Goal: Transaction & Acquisition: Purchase product/service

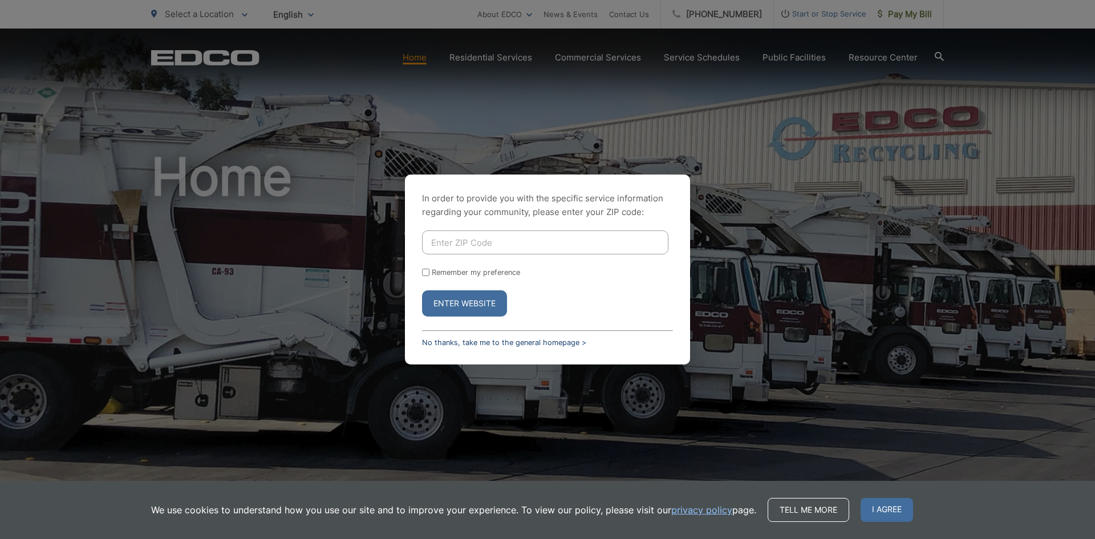
click at [482, 341] on link "No thanks, take me to the general homepage >" at bounding box center [504, 342] width 164 height 9
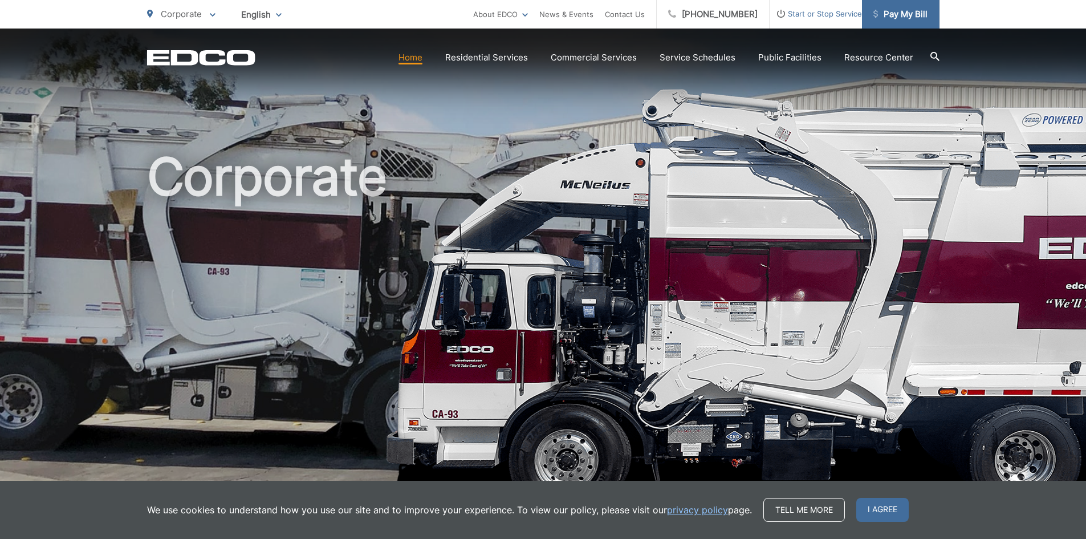
click at [905, 15] on span "Pay My Bill" at bounding box center [900, 14] width 54 height 14
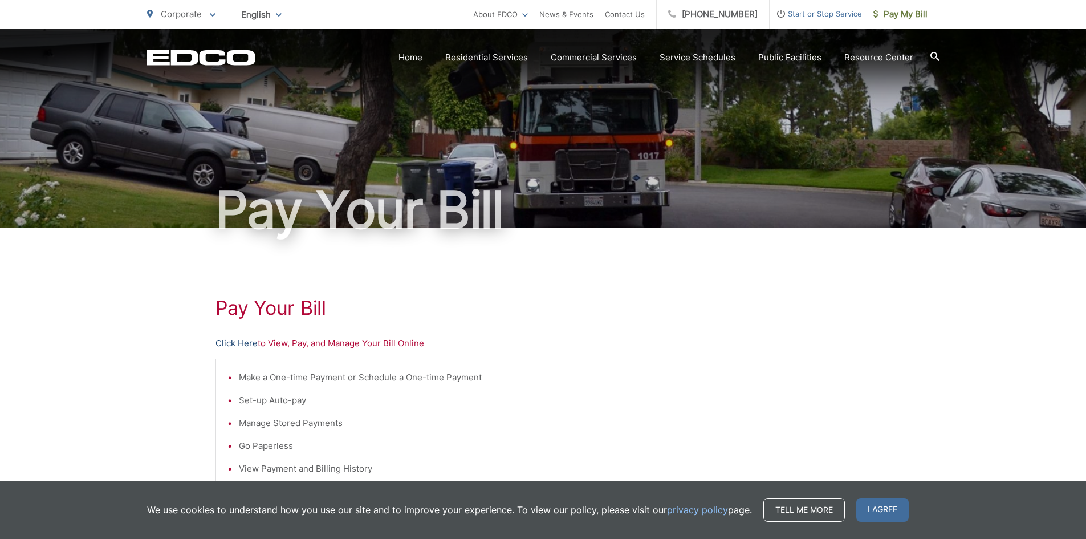
click at [238, 343] on link "Click Here" at bounding box center [236, 343] width 42 height 14
